Goal: Find contact information: Find contact information

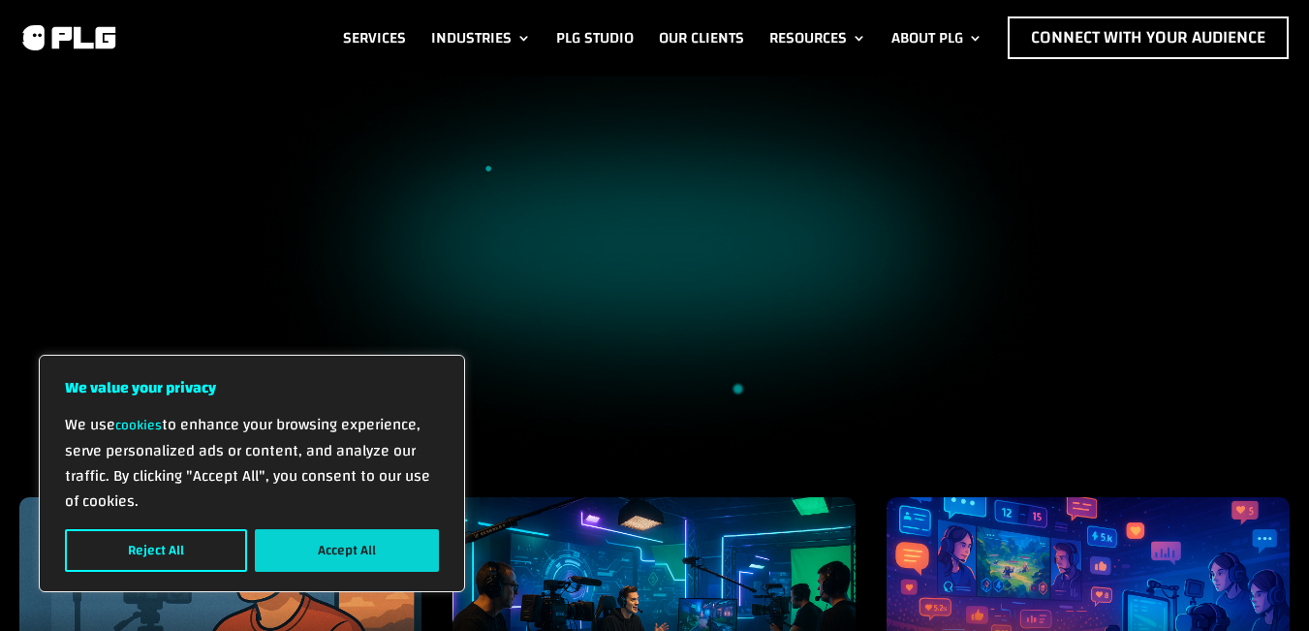
click at [300, 548] on button "Accept All" at bounding box center [347, 550] width 184 height 43
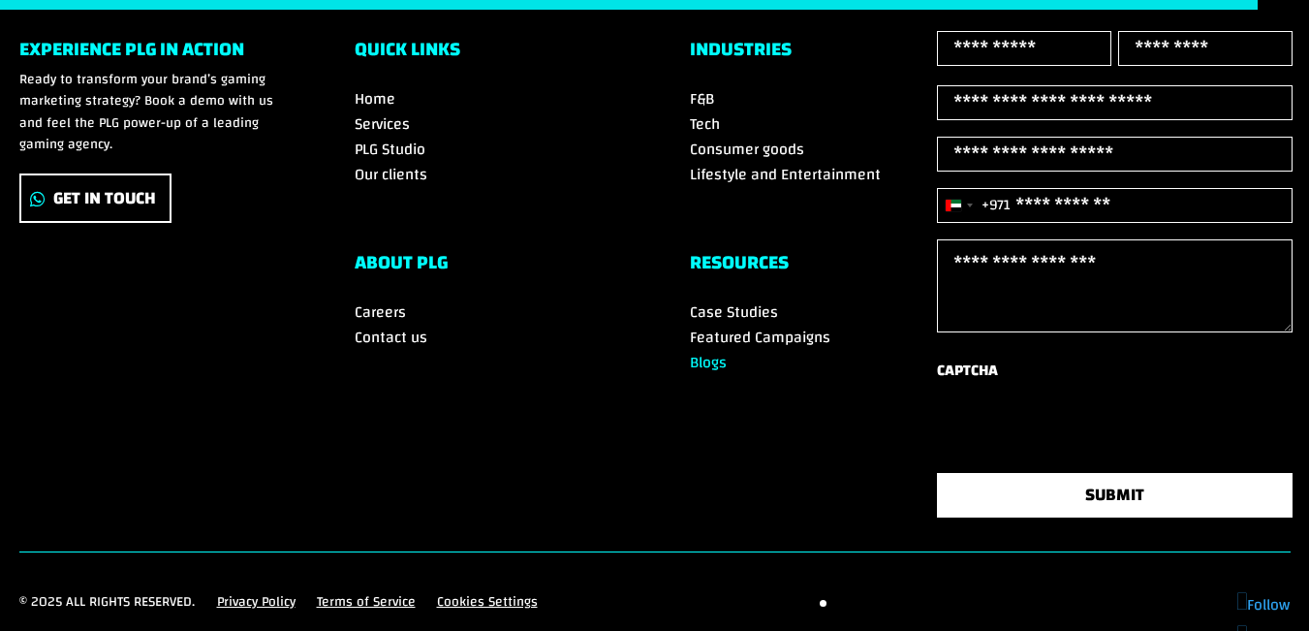
scroll to position [5367, 0]
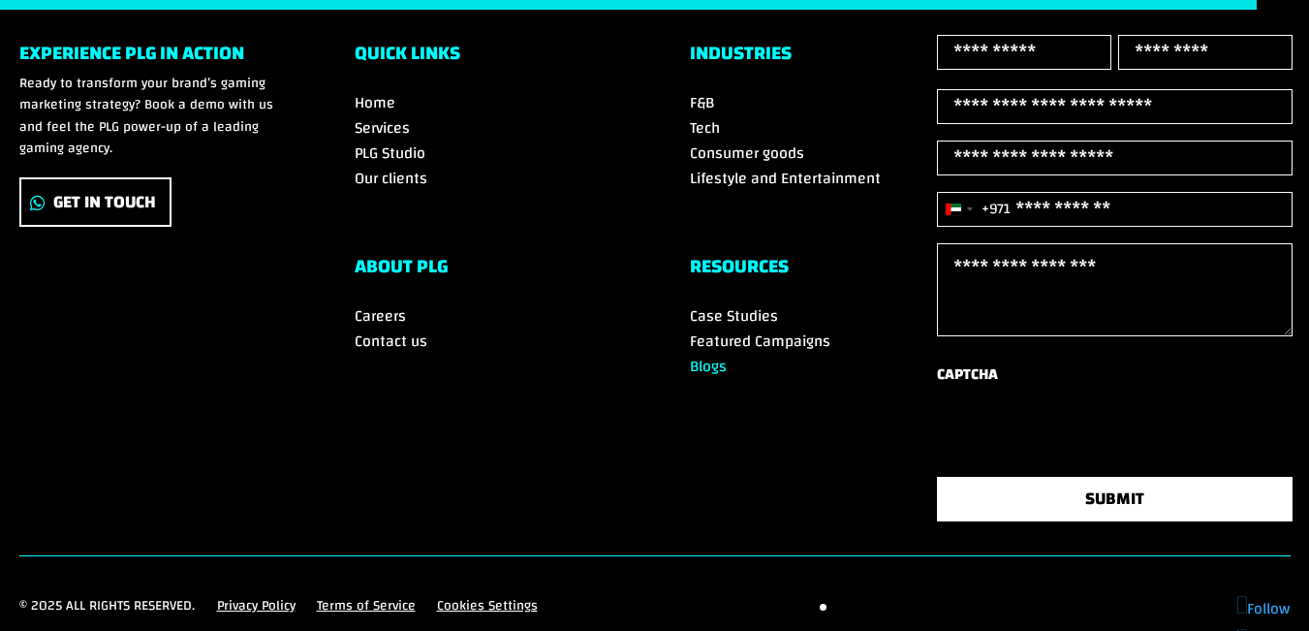
click at [377, 356] on span "Contact us" at bounding box center [391, 340] width 73 height 29
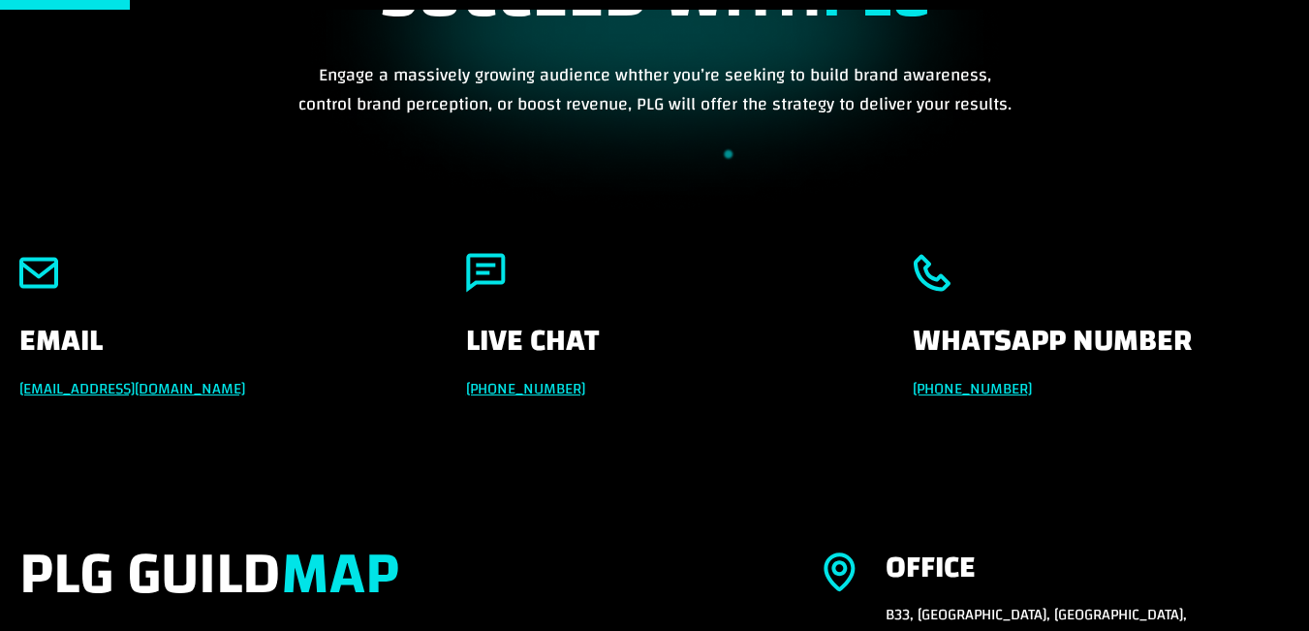
scroll to position [200, 0]
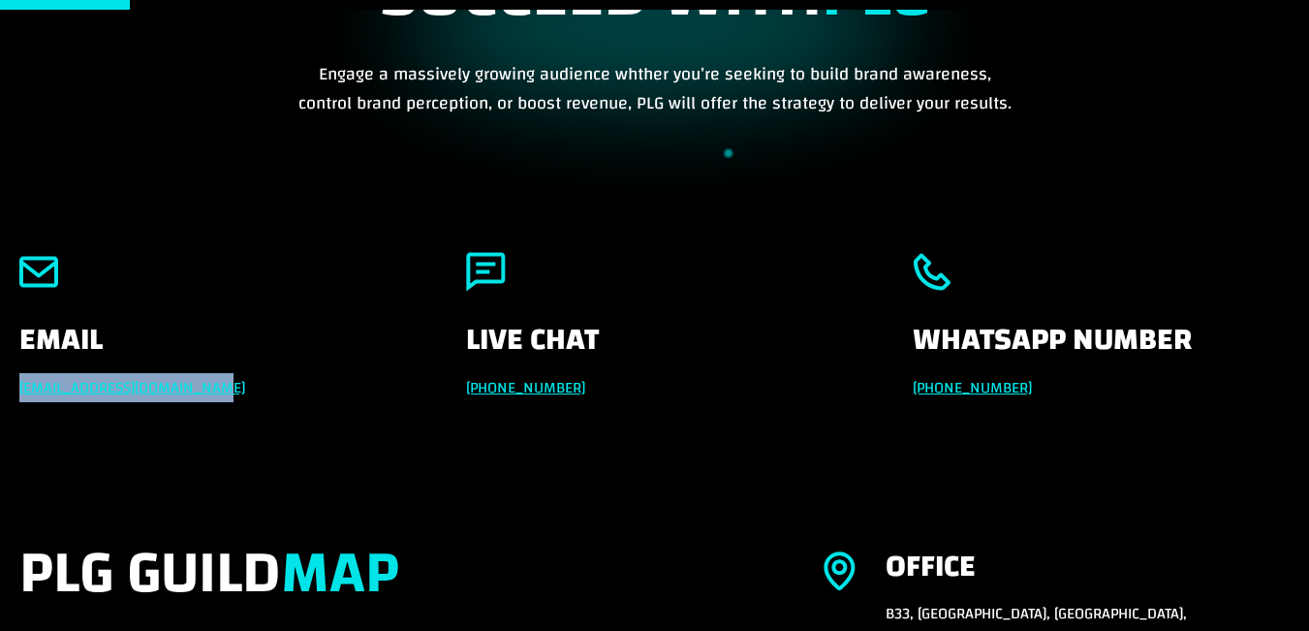
drag, startPoint x: 256, startPoint y: 387, endPoint x: 14, endPoint y: 389, distance: 242.2
click at [14, 389] on div "Email info@powerleaguegaming.com Live Chat +971 551257087 Whatsapp Number +971 …" at bounding box center [654, 369] width 1309 height 287
copy link "info@powerleaguegaming.com"
